Goal: Find specific page/section: Find specific page/section

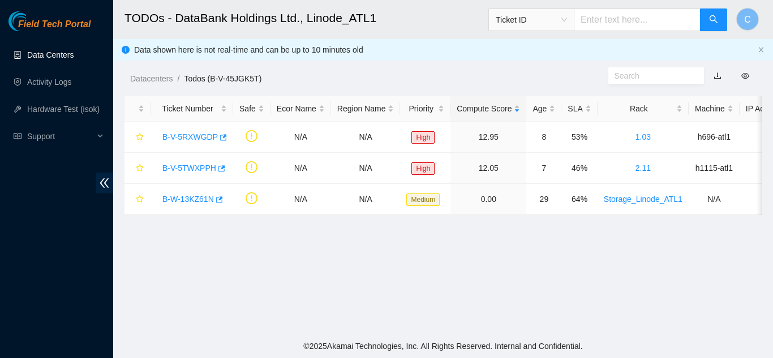
click at [68, 54] on link "Data Centers" at bounding box center [50, 54] width 46 height 9
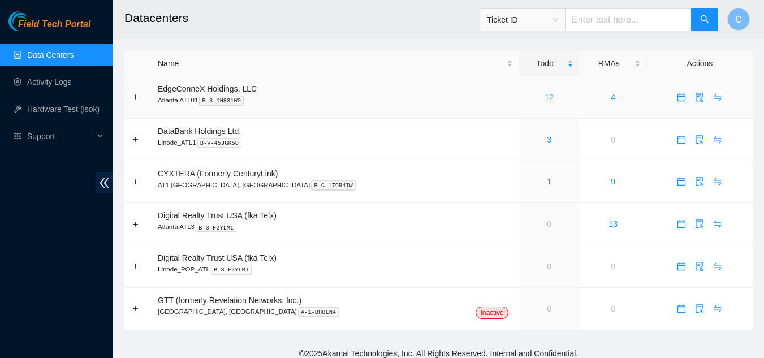
click at [545, 99] on link "12" at bounding box center [549, 97] width 9 height 9
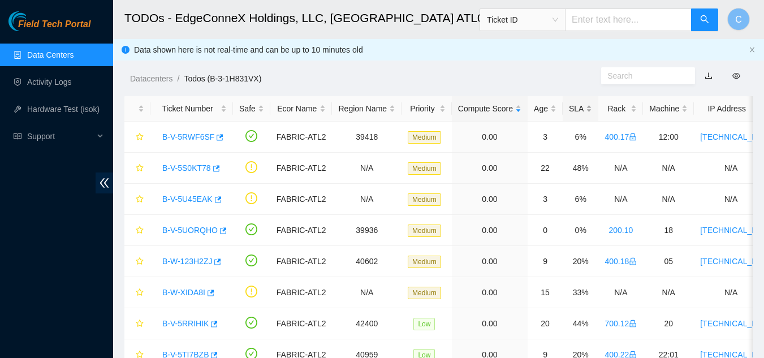
click at [577, 110] on div "SLA" at bounding box center [580, 108] width 23 height 12
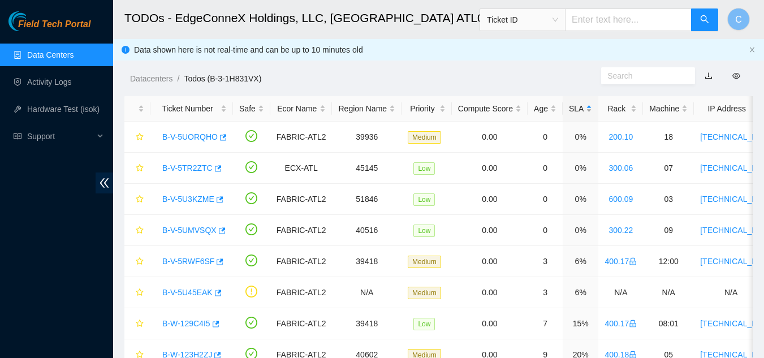
click at [576, 110] on div "SLA" at bounding box center [580, 108] width 23 height 12
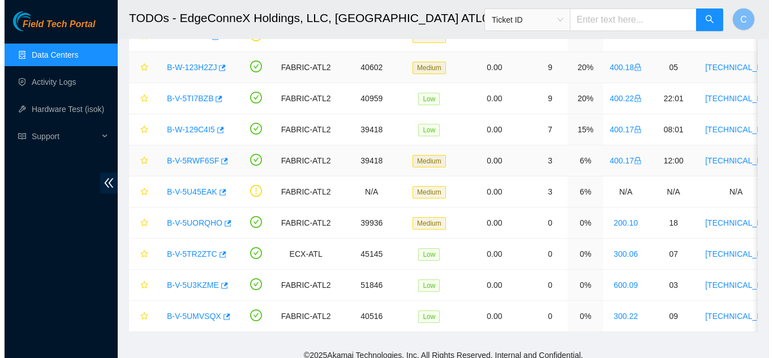
scroll to position [170, 0]
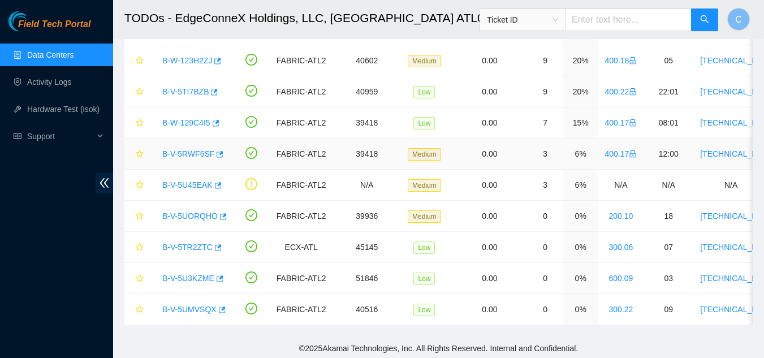
click at [187, 156] on link "B-V-5RWF6SF" at bounding box center [188, 153] width 52 height 9
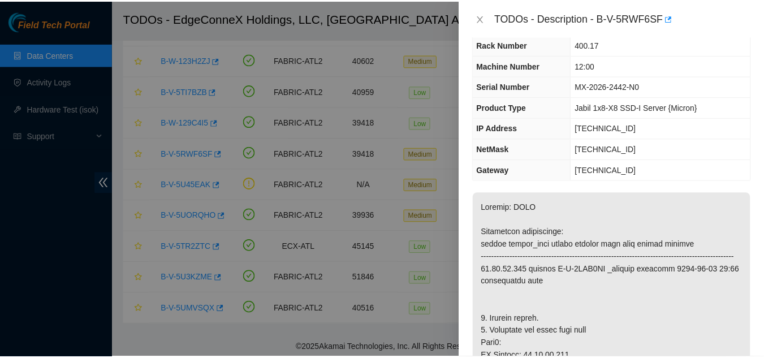
scroll to position [57, 0]
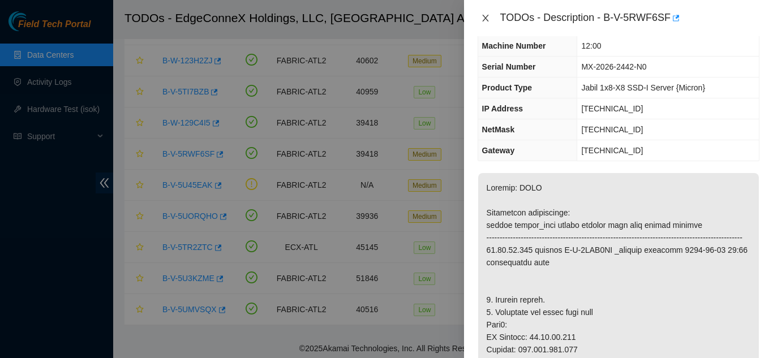
click at [483, 21] on icon "close" at bounding box center [485, 18] width 6 height 7
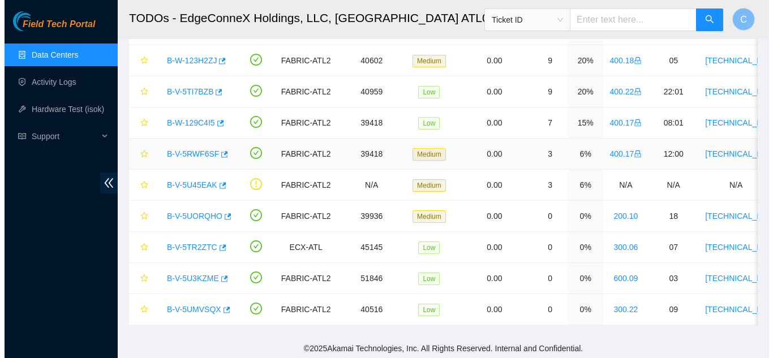
scroll to position [81, 0]
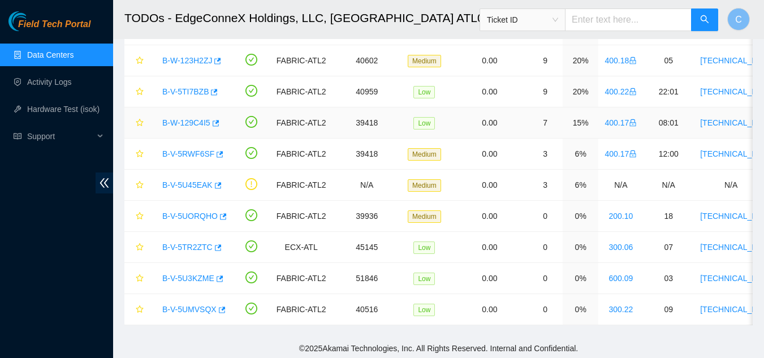
click at [184, 126] on link "B-W-129C4I5" at bounding box center [186, 122] width 48 height 9
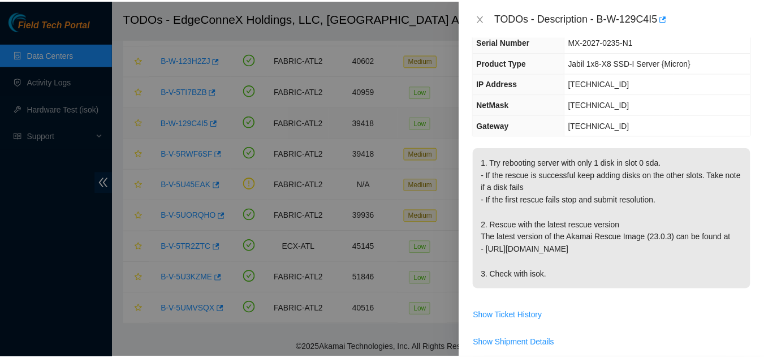
scroll to position [57, 0]
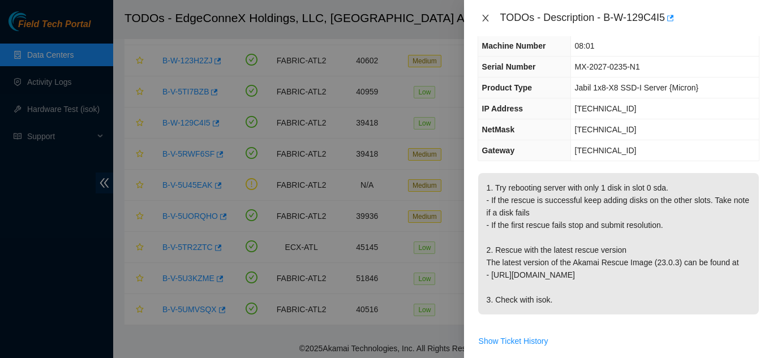
click at [481, 20] on icon "close" at bounding box center [485, 18] width 9 height 9
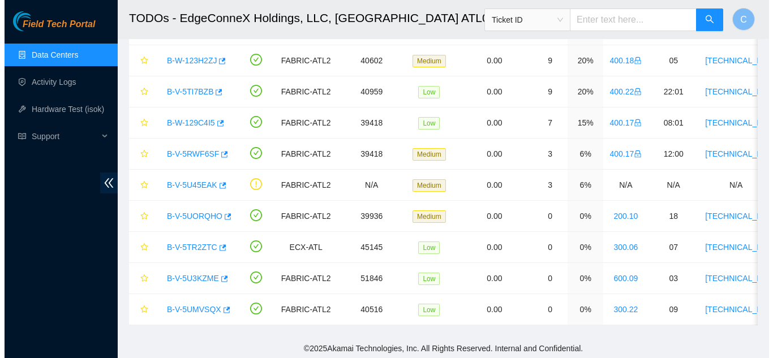
scroll to position [81, 0]
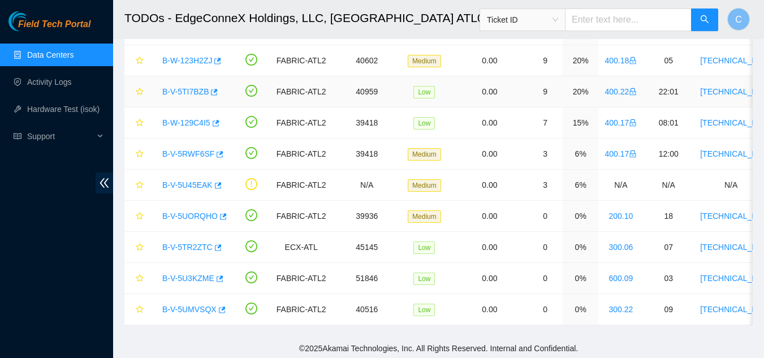
click at [201, 90] on link "B-V-5TI7BZB" at bounding box center [185, 91] width 46 height 9
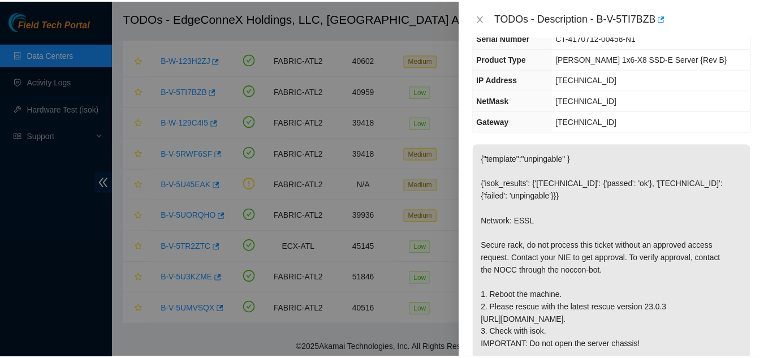
scroll to position [113, 0]
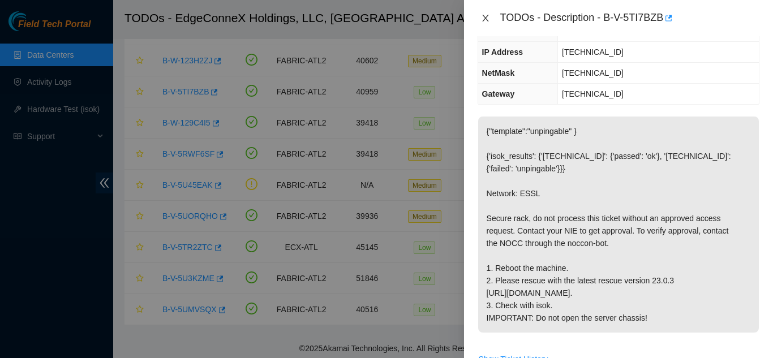
drag, startPoint x: 481, startPoint y: 17, endPoint x: 487, endPoint y: 18, distance: 6.8
click at [481, 18] on icon "close" at bounding box center [485, 18] width 9 height 9
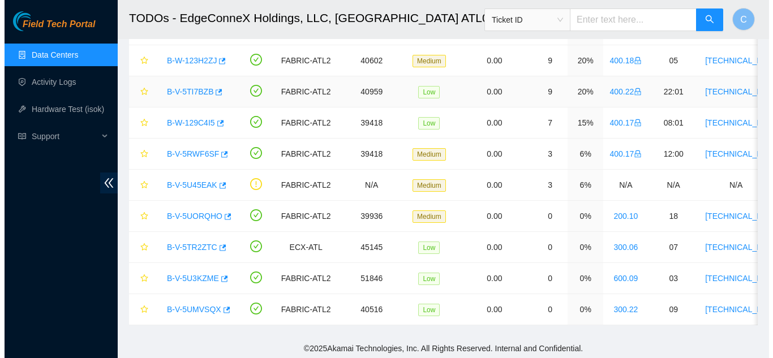
scroll to position [150, 0]
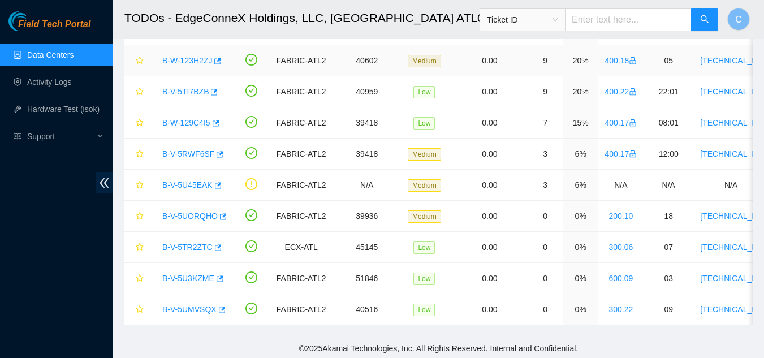
click at [184, 60] on link "B-W-123H2ZJ" at bounding box center [187, 60] width 50 height 9
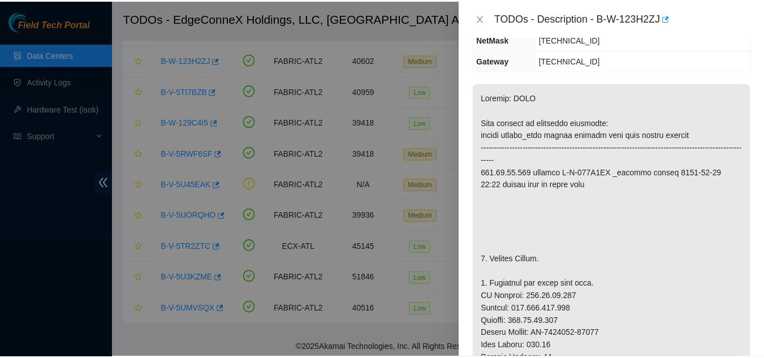
scroll to position [138, 0]
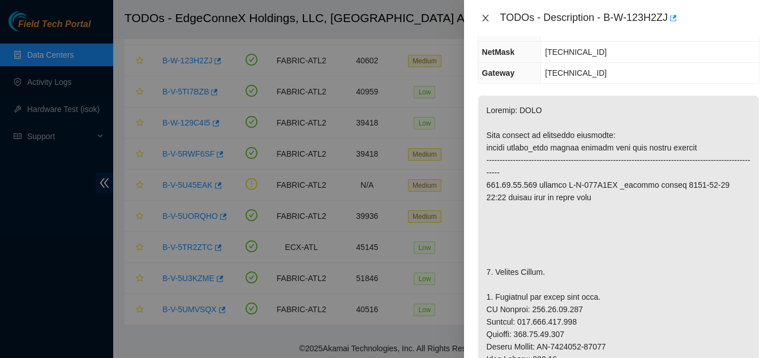
click at [487, 19] on icon "close" at bounding box center [485, 18] width 9 height 9
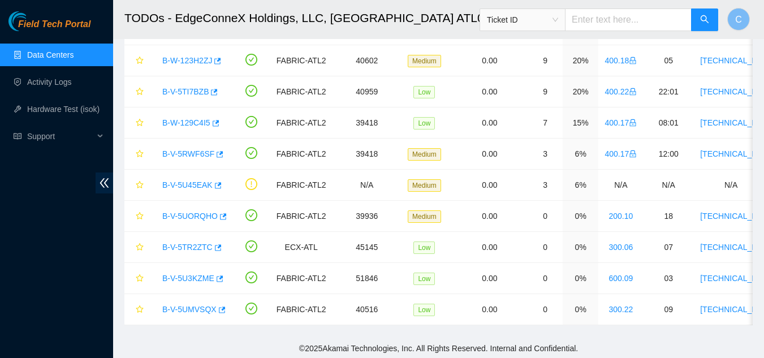
scroll to position [150, 0]
